Goal: Information Seeking & Learning: Learn about a topic

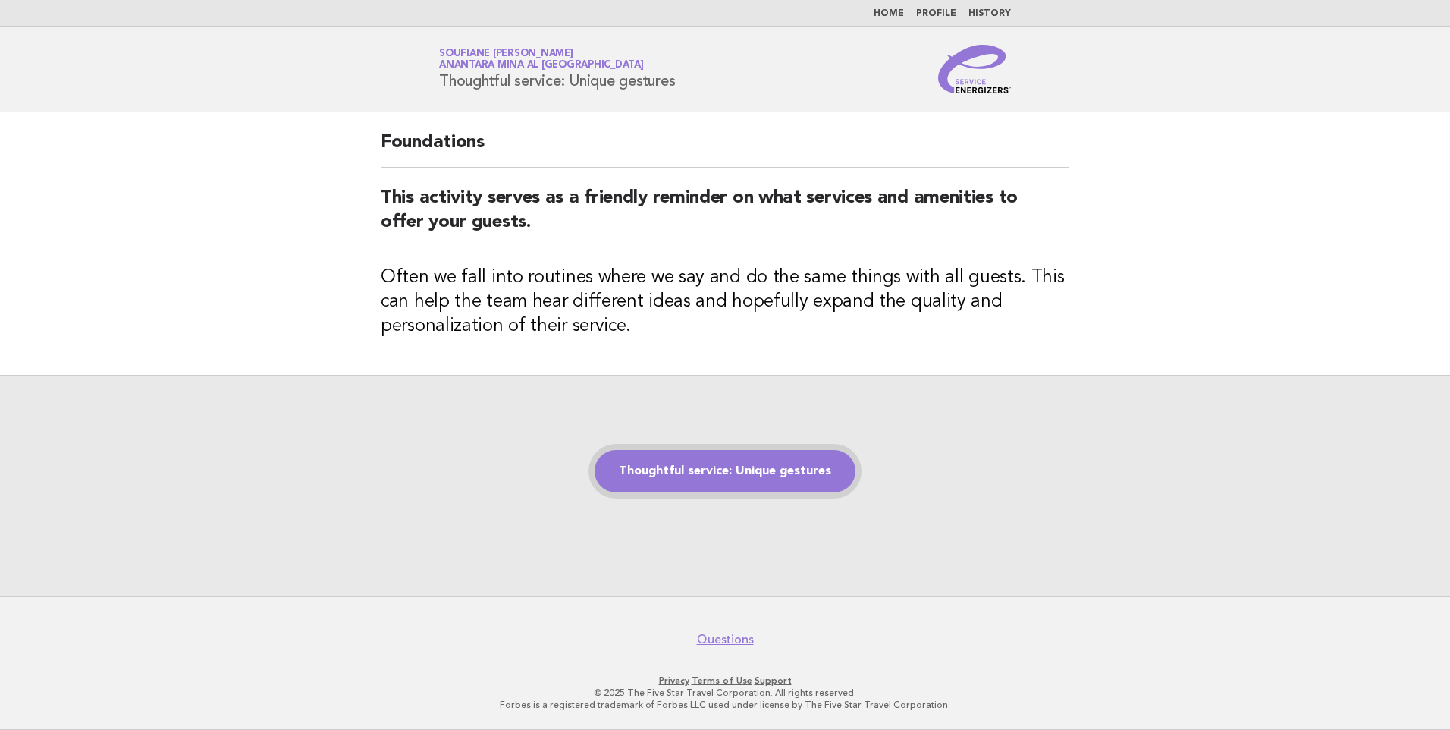
click at [731, 479] on link "Thoughtful service: Unique gestures" at bounding box center [725, 471] width 261 height 42
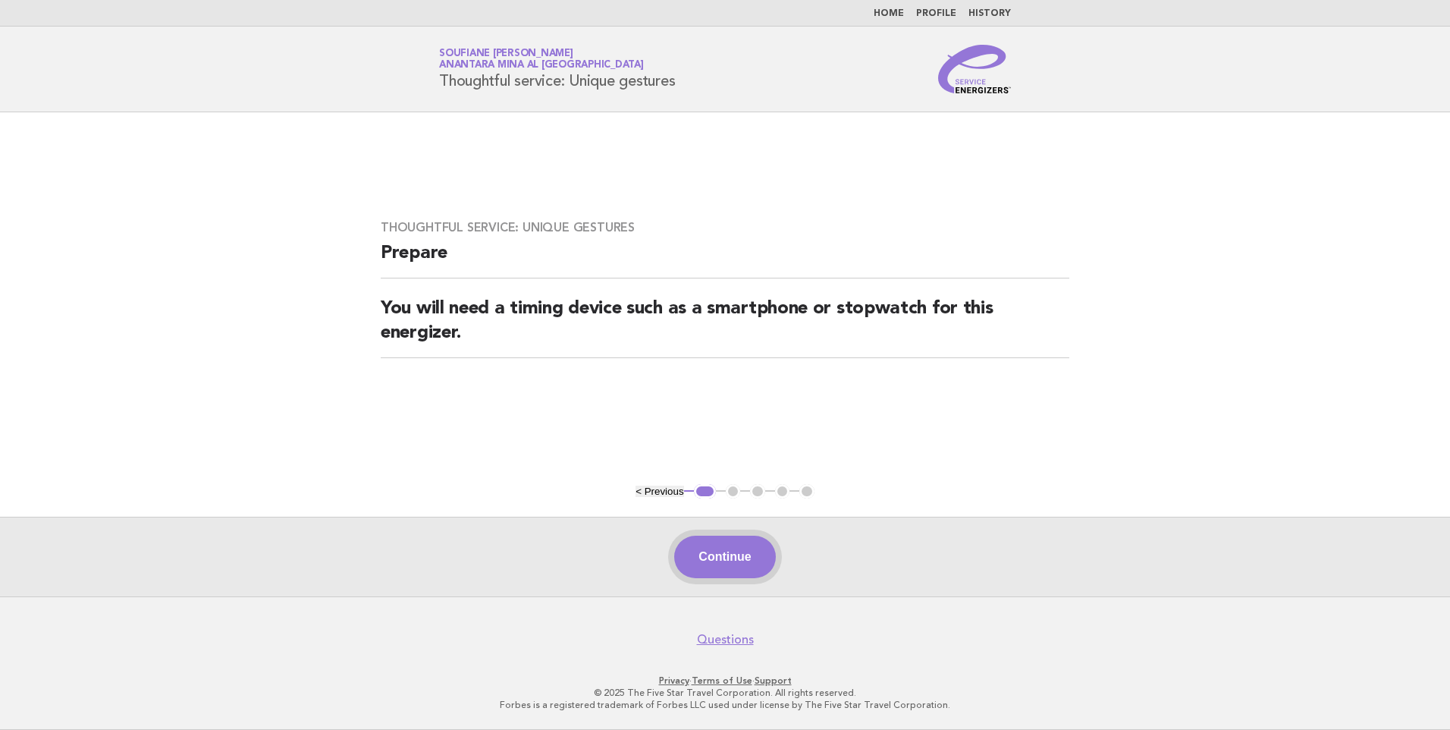
click at [731, 562] on button "Continue" at bounding box center [724, 557] width 101 height 42
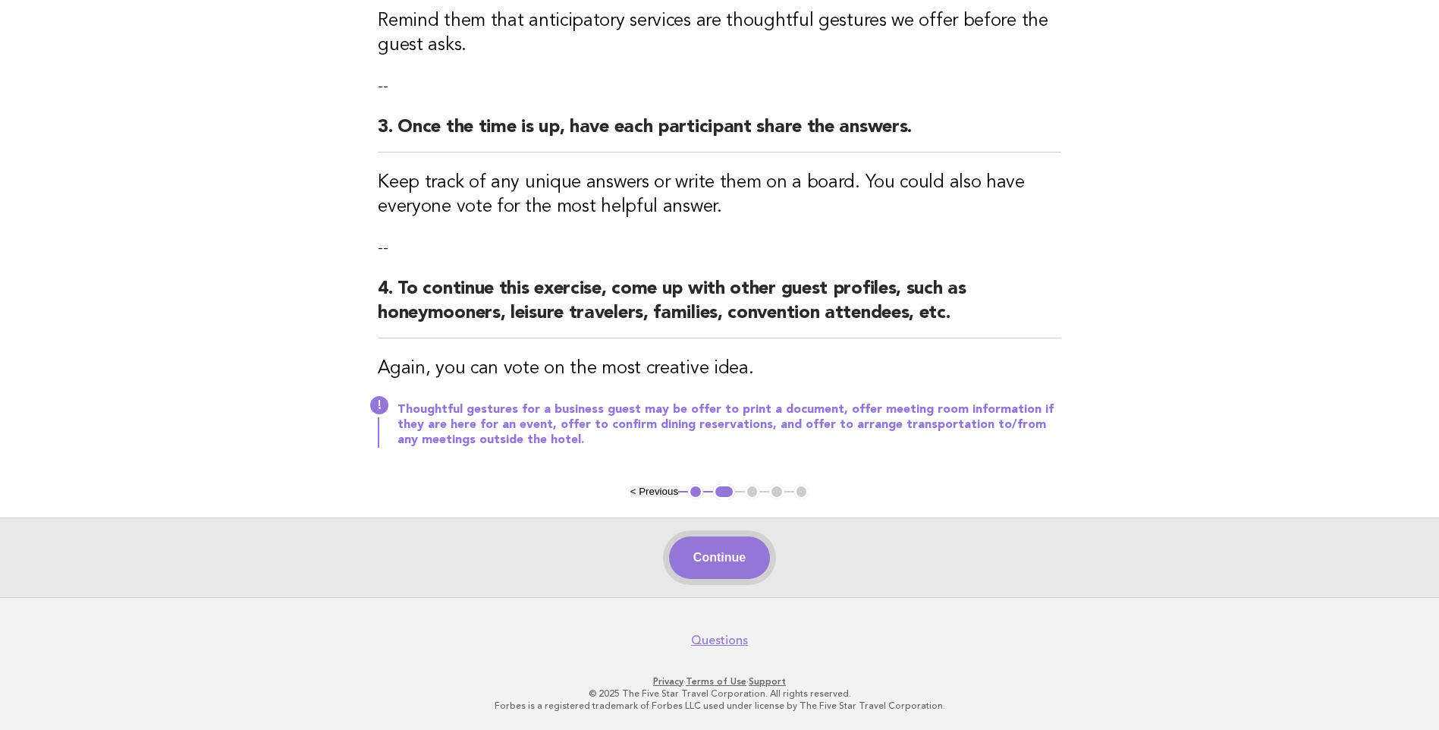
click at [699, 558] on button "Continue" at bounding box center [719, 557] width 101 height 42
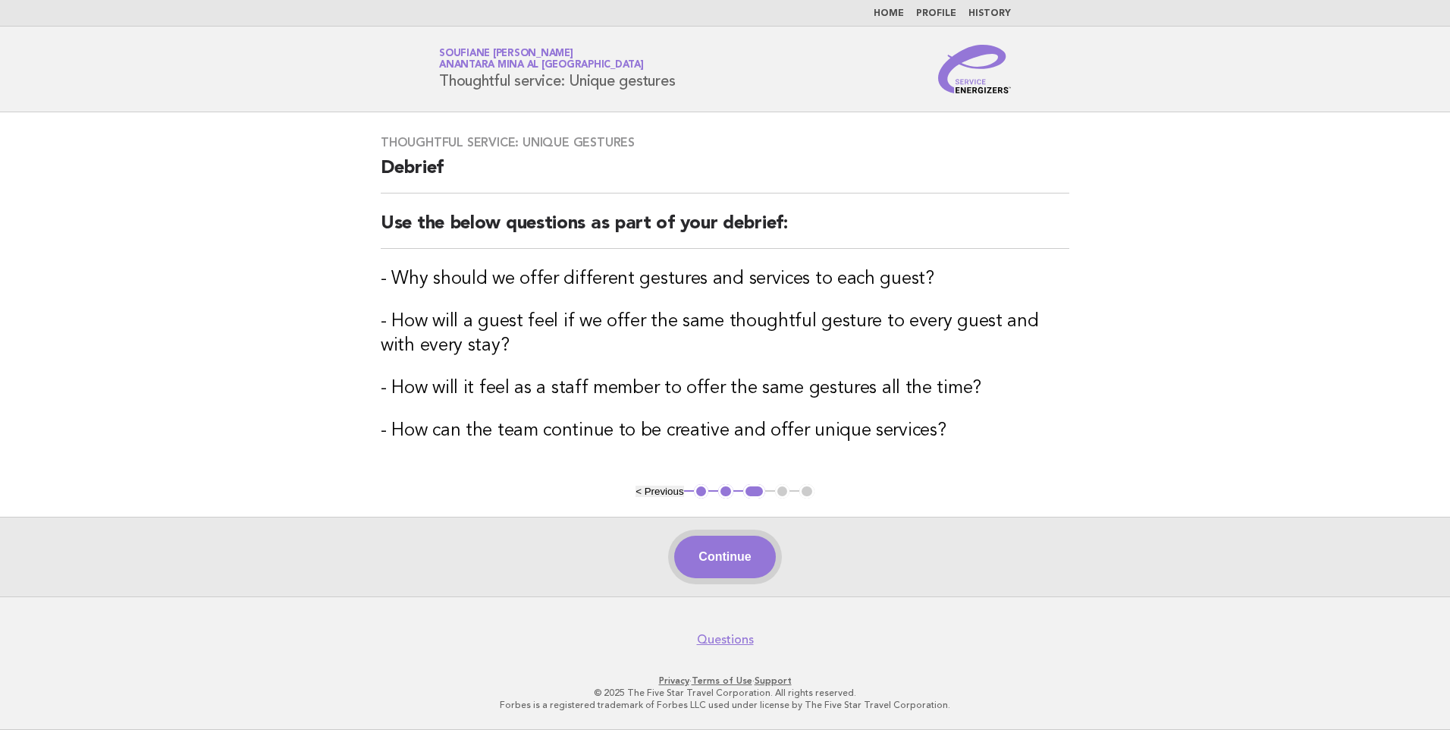
click at [741, 557] on button "Continue" at bounding box center [724, 557] width 101 height 42
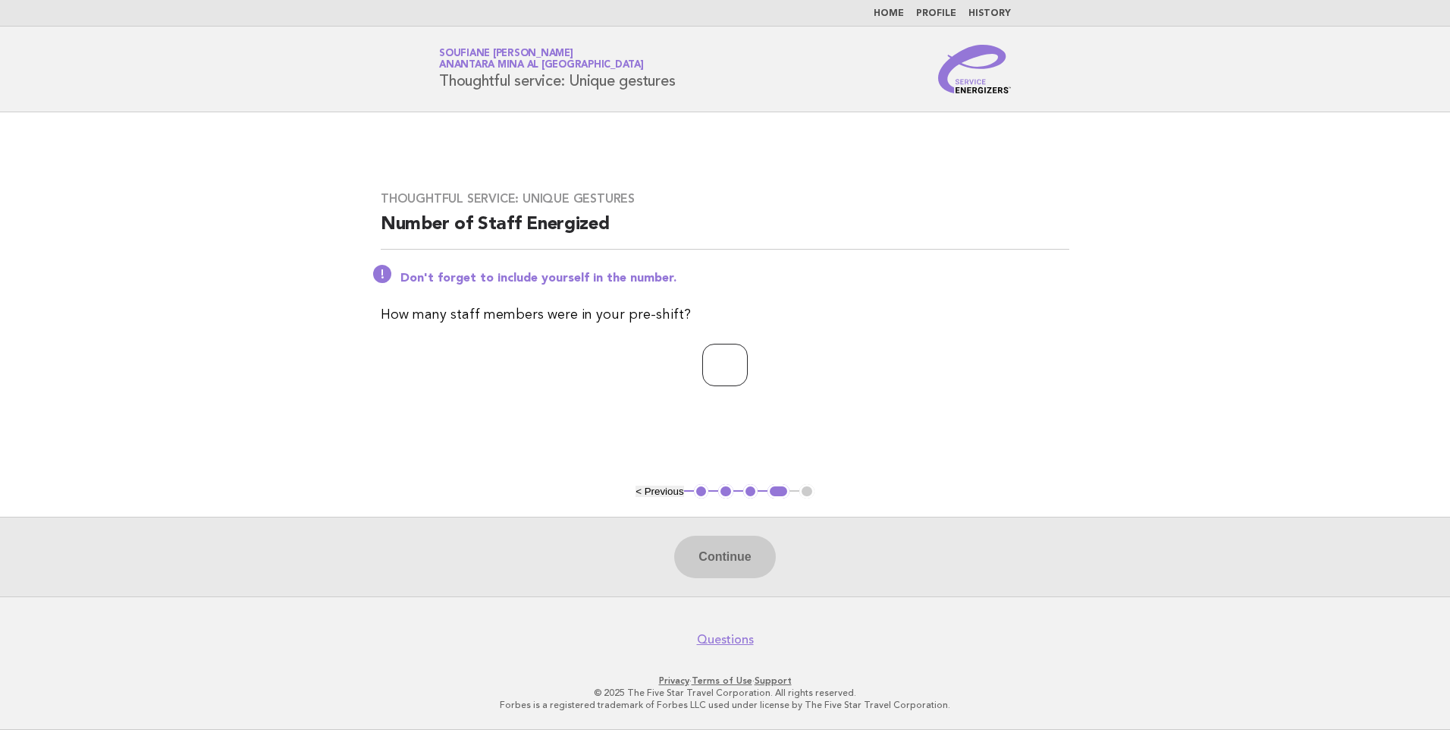
click at [735, 366] on input "number" at bounding box center [725, 365] width 46 height 42
type input "*"
click at [709, 558] on button "Continue" at bounding box center [724, 557] width 101 height 42
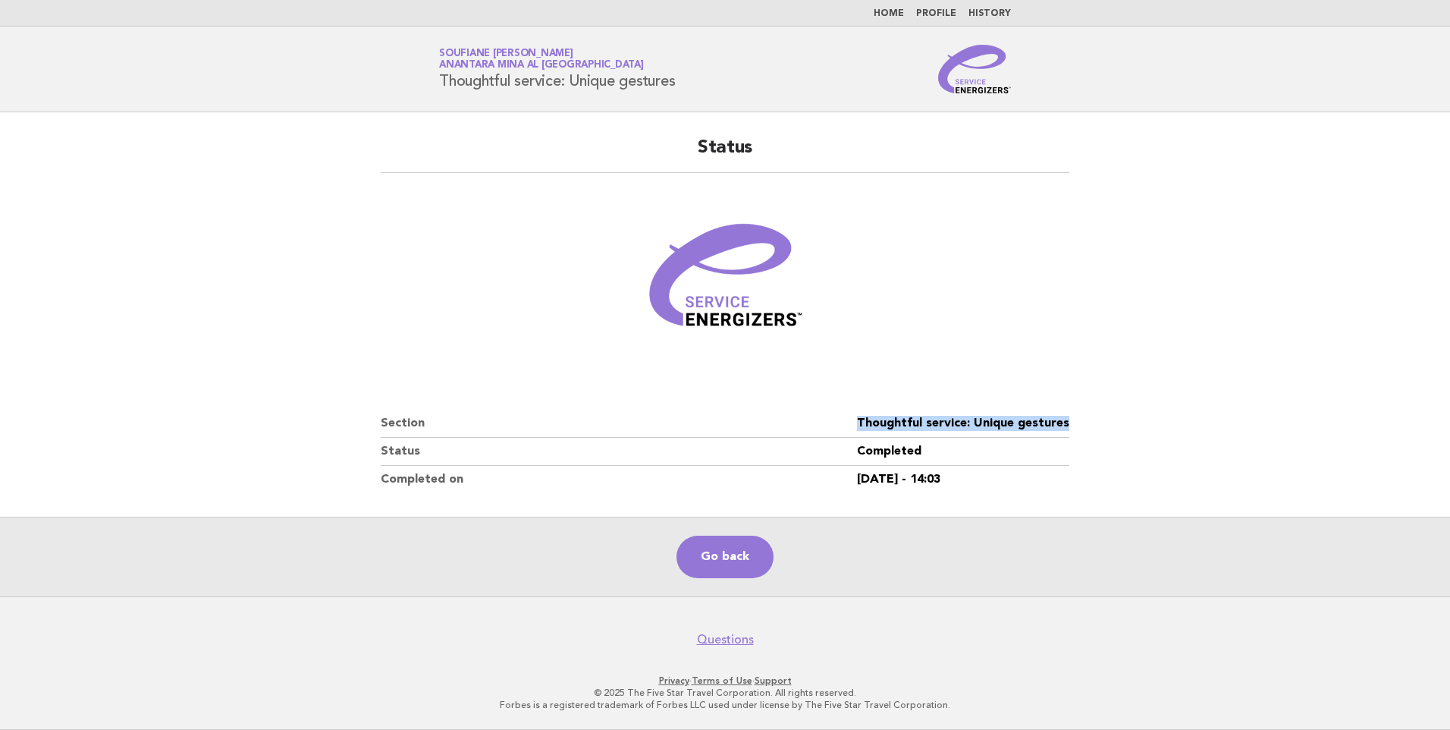
drag, startPoint x: 1073, startPoint y: 419, endPoint x: 844, endPoint y: 423, distance: 229.2
click at [844, 423] on div "Status Section Thoughtful service: Unique gestures Status Completed Completed o…" at bounding box center [725, 315] width 725 height 394
copy dl "Thoughtful service: Unique gestures"
